Goal: Task Accomplishment & Management: Use online tool/utility

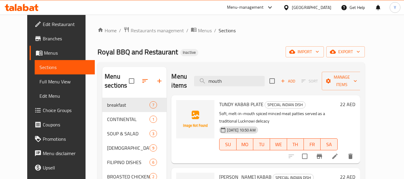
scroll to position [24, 0]
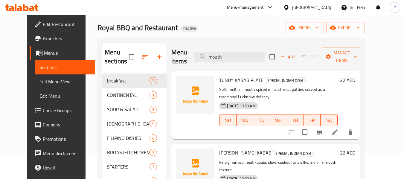
click at [301, 9] on div "United Arab Emirates" at bounding box center [311, 7] width 39 height 7
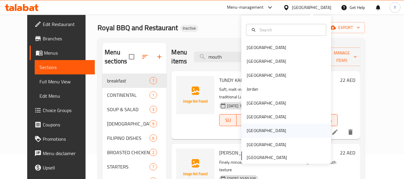
click at [251, 129] on div "[GEOGRAPHIC_DATA]" at bounding box center [265, 130] width 39 height 7
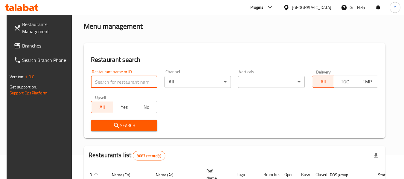
click at [128, 84] on input "search" at bounding box center [124, 82] width 66 height 12
paste input "Restaurant Fatayr Hessa"
type input "Restaurant Fatayr Hessa"
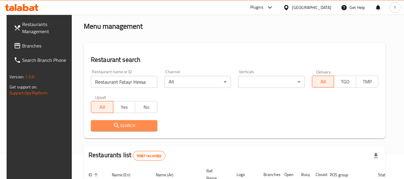
click at [124, 125] on span "Search" at bounding box center [124, 125] width 57 height 7
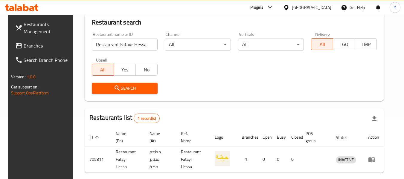
scroll to position [82, 0]
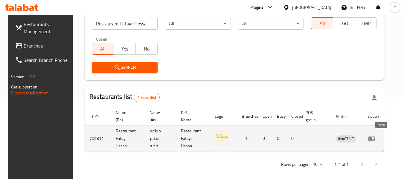
click at [375, 136] on icon "enhanced table" at bounding box center [371, 138] width 7 height 7
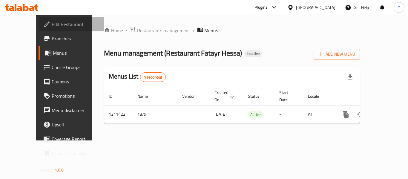
click at [52, 22] on span "Edit Restaurant" at bounding box center [76, 24] width 48 height 7
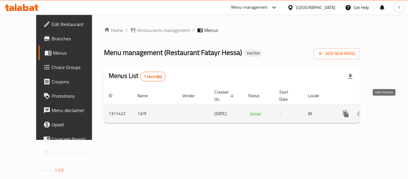
click at [386, 110] on icon "enhanced table" at bounding box center [388, 113] width 7 height 7
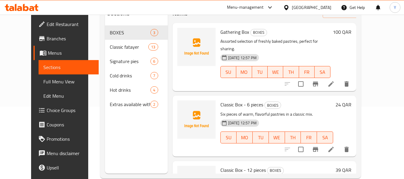
scroll to position [78, 0]
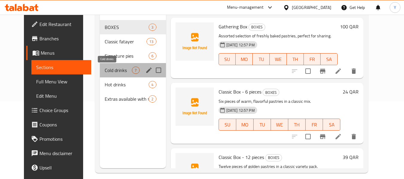
click at [105, 71] on span "Cold drinks" at bounding box center [118, 70] width 27 height 7
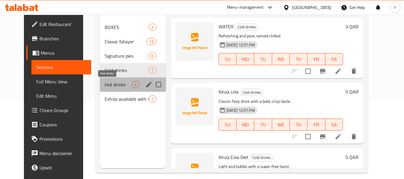
click at [105, 84] on span "Hot drinks" at bounding box center [118, 84] width 27 height 7
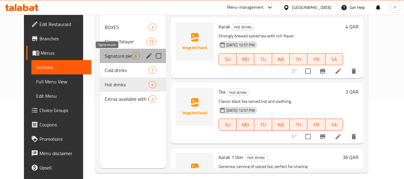
click at [107, 55] on span "Signature pies" at bounding box center [118, 55] width 27 height 7
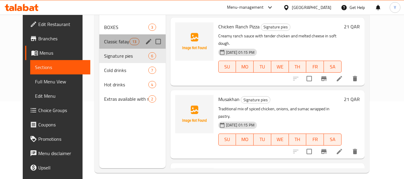
click at [118, 37] on div "Classic fatayer 13" at bounding box center [132, 41] width 66 height 14
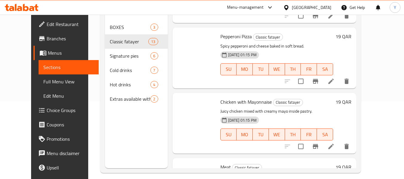
scroll to position [591, 0]
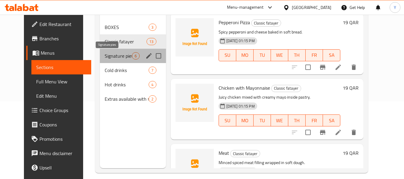
click at [105, 58] on span "Signature pies" at bounding box center [118, 55] width 27 height 7
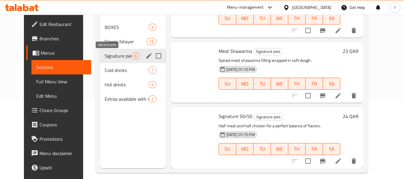
scroll to position [237, 0]
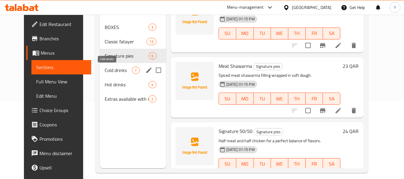
click at [105, 70] on span "Cold drinks" at bounding box center [118, 70] width 27 height 7
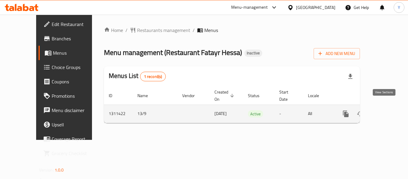
click at [385, 110] on icon "enhanced table" at bounding box center [388, 113] width 7 height 7
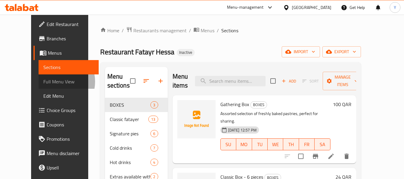
click at [43, 82] on span "Full Menu View" at bounding box center [68, 81] width 50 height 7
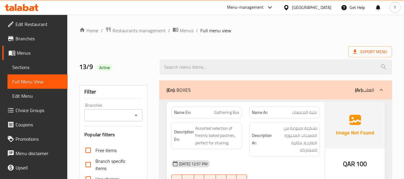
scroll to position [157, 0]
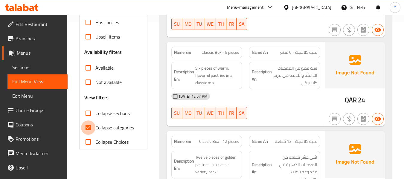
click at [88, 131] on input "Collapse categories" at bounding box center [88, 127] width 14 height 14
checkbox input "false"
click at [183, 138] on strong "Name En:" at bounding box center [182, 141] width 17 height 6
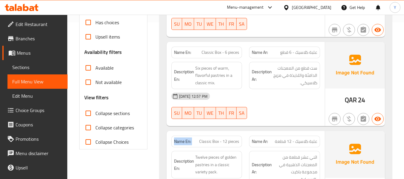
click at [183, 138] on strong "Name En:" at bounding box center [182, 141] width 17 height 6
copy strong "Name En:"
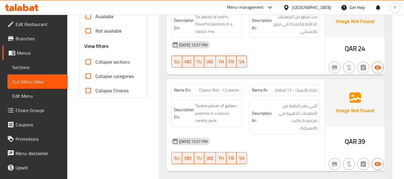
scroll to position [0, 0]
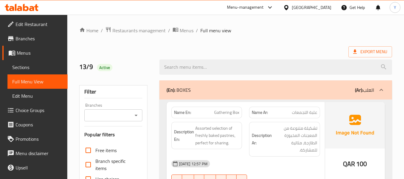
click at [241, 109] on div "Name En: Gathering Box" at bounding box center [206, 113] width 71 height 12
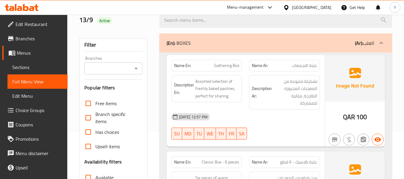
scroll to position [48, 0]
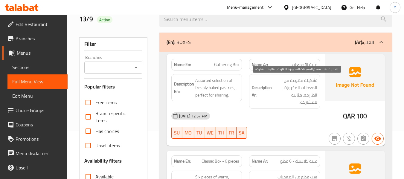
click at [292, 95] on span "تشكيلة متنوعة من المعجنات المخبوزة الطازجة، مثالية للمشاركة." at bounding box center [295, 91] width 44 height 29
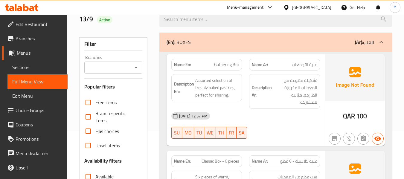
click at [241, 75] on div "Description En: Assorted selection of freshly baked pastries, perfect for shari…" at bounding box center [207, 91] width 78 height 42
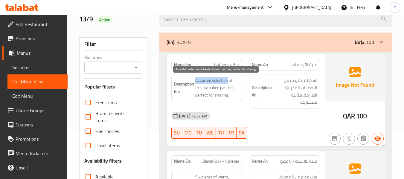
drag, startPoint x: 194, startPoint y: 80, endPoint x: 227, endPoint y: 79, distance: 32.3
click at [227, 79] on h6 "Description En: Assorted selection of freshly baked pastries, perfect for shari…" at bounding box center [206, 88] width 65 height 22
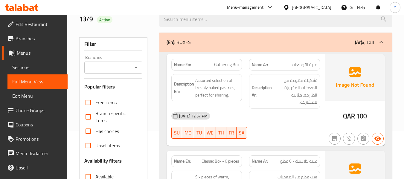
click at [247, 95] on div "Description Ar: تشكيلة متنوعة من المعجنات المخبوزة الطازجة، مثالية للمشاركة." at bounding box center [284, 91] width 78 height 42
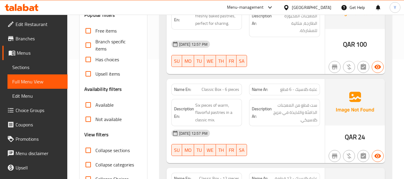
scroll to position [131, 0]
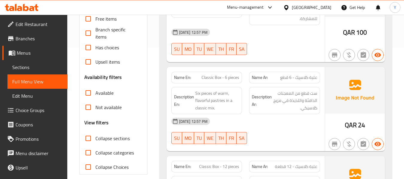
click at [299, 67] on div "Name En: Classic Box - 6 pieces Name Ar: علبة كلاسيك - 6 قطع Description En: Si…" at bounding box center [245, 109] width 158 height 85
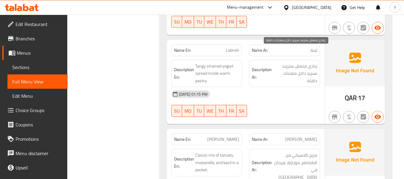
scroll to position [657, 0]
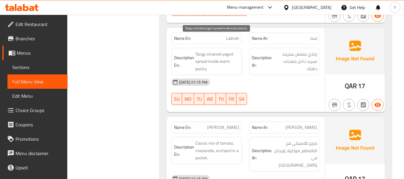
click at [211, 50] on span "Tangy strained yogurt spread inside warm pastry." at bounding box center [217, 61] width 44 height 22
copy span "strained"
click at [208, 50] on span "Tangy strained yogurt spread inside warm pastry." at bounding box center [217, 61] width 44 height 22
drag, startPoint x: 206, startPoint y: 39, endPoint x: 206, endPoint y: 47, distance: 7.8
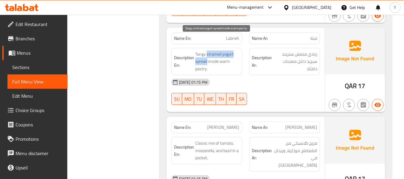
click at [206, 50] on span "Tangy strained yogurt spread inside warm pastry." at bounding box center [217, 61] width 44 height 22
copy span "strained yogurt spread"
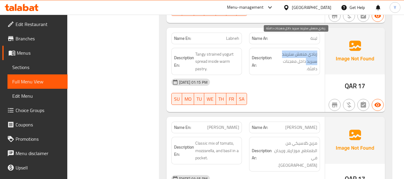
drag, startPoint x: 317, startPoint y: 39, endPoint x: 306, endPoint y: 45, distance: 12.6
click at [306, 48] on div "Description Ar: زبادي منعش ستريند سبريد داخل معجنات دافئة." at bounding box center [284, 61] width 71 height 27
click at [317, 50] on span "زبادي منعش ستريند سبريد داخل معجنات دافئة." at bounding box center [295, 61] width 44 height 22
drag, startPoint x: 317, startPoint y: 40, endPoint x: 307, endPoint y: 50, distance: 13.7
click at [307, 50] on span "زبادي منعش ستريند سبريد داخل معجنات دافئة." at bounding box center [295, 61] width 44 height 22
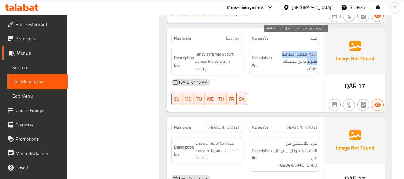
copy span "زبادي منعش ستريند سبريد"
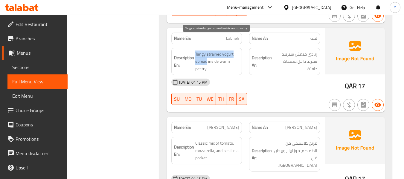
drag, startPoint x: 195, startPoint y: 38, endPoint x: 207, endPoint y: 49, distance: 16.3
click at [207, 50] on span "Tangy strained yogurt spread inside warm pastry." at bounding box center [217, 61] width 44 height 22
copy span "Tangy strained yogurt spread"
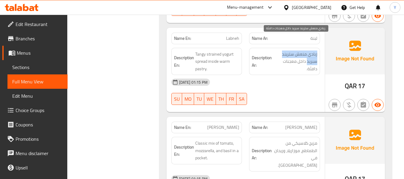
drag, startPoint x: 317, startPoint y: 39, endPoint x: 307, endPoint y: 47, distance: 12.9
click at [307, 50] on span "زبادي منعش ستريند سبريد داخل معجنات دافئة." at bounding box center [295, 61] width 44 height 22
copy span "زبادي منعش ستريند سبريد"
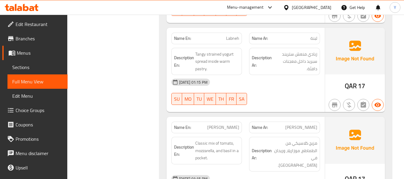
click at [221, 124] on span "[PERSON_NAME]" at bounding box center [223, 127] width 32 height 6
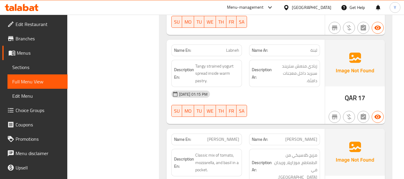
scroll to position [633, 0]
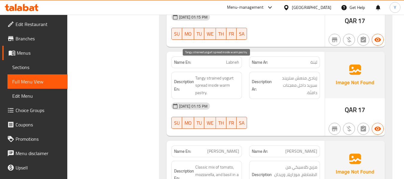
click at [201, 74] on span "Tangy strained yogurt spread inside warm pastry." at bounding box center [217, 85] width 44 height 22
copy span "Tangy"
click at [283, 99] on div "[DATE] 01:15 PM" at bounding box center [246, 106] width 156 height 14
click at [250, 109] on div "[DATE] 01:15 PM SU MO TU WE TH FR SA" at bounding box center [246, 115] width 156 height 33
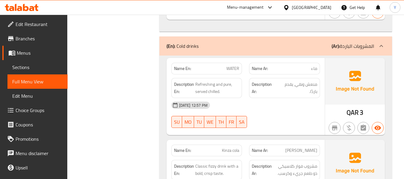
scroll to position [2150, 0]
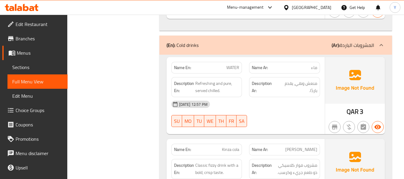
click at [250, 144] on div "Name Ar: [PERSON_NAME]" at bounding box center [284, 150] width 71 height 12
click at [249, 140] on div "Name Ar: [PERSON_NAME]" at bounding box center [284, 149] width 78 height 19
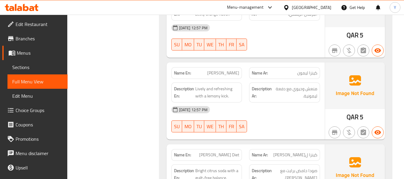
scroll to position [2473, 0]
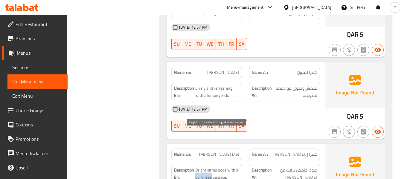
drag, startPoint x: 195, startPoint y: 141, endPoint x: 211, endPoint y: 141, distance: 16.1
click at [211, 166] on span "Bright citrus soda with a guilt-free balance." at bounding box center [217, 173] width 44 height 15
copy span "guilt-free"
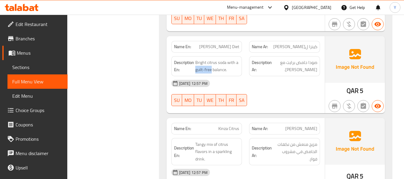
scroll to position [2569, 0]
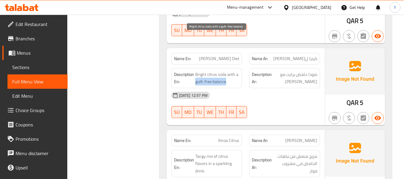
drag, startPoint x: 225, startPoint y: 47, endPoint x: 195, endPoint y: 45, distance: 30.2
click at [195, 71] on span "Bright citrus soda with a guilt-free balance." at bounding box center [217, 78] width 44 height 15
drag, startPoint x: 195, startPoint y: 45, endPoint x: 231, endPoint y: 47, distance: 35.6
click at [231, 71] on span "Bright citrus soda with a guilt-free balance." at bounding box center [217, 78] width 44 height 15
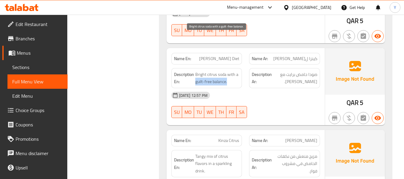
copy span "guilt-free balance."
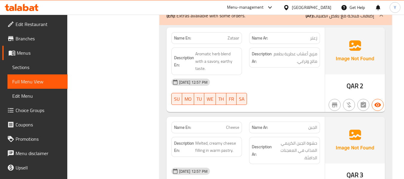
scroll to position [3171, 0]
